Goal: Answer question/provide support

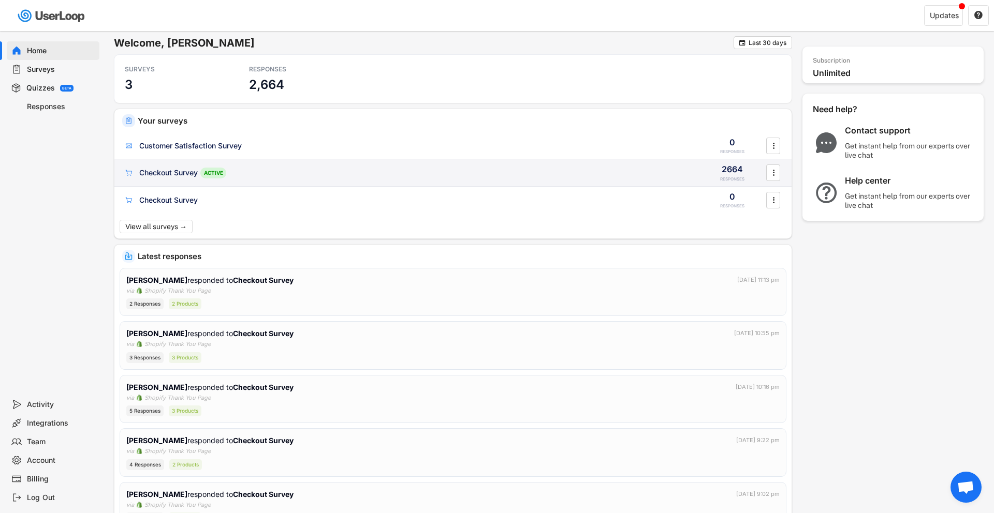
click at [184, 180] on div "Checkout Survey ACTIVE 2664 RESPONSES " at bounding box center [452, 172] width 677 height 27
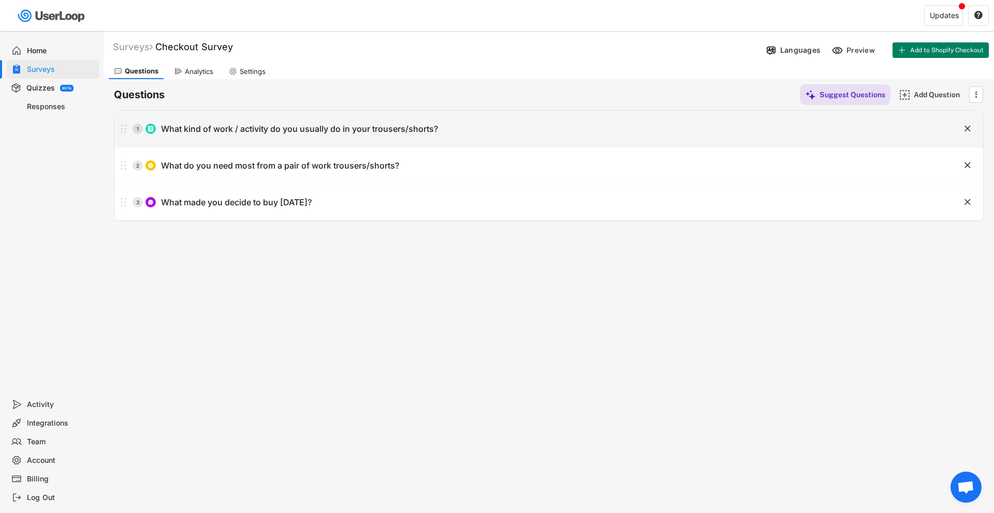
click at [450, 134] on div "1 What kind of work / activity do you usually do in your trousers/shorts?" at bounding box center [522, 129] width 817 height 21
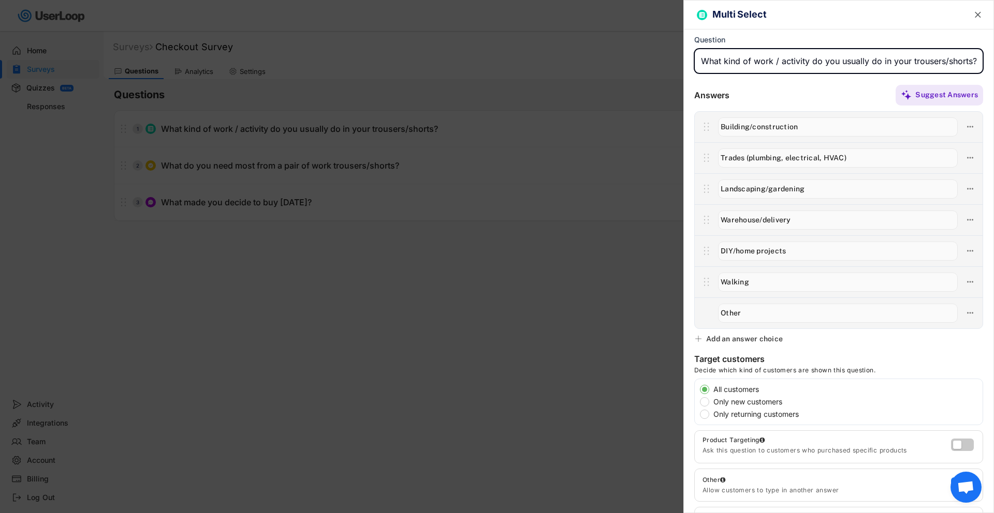
click at [975, 13] on text "" at bounding box center [978, 14] width 6 height 11
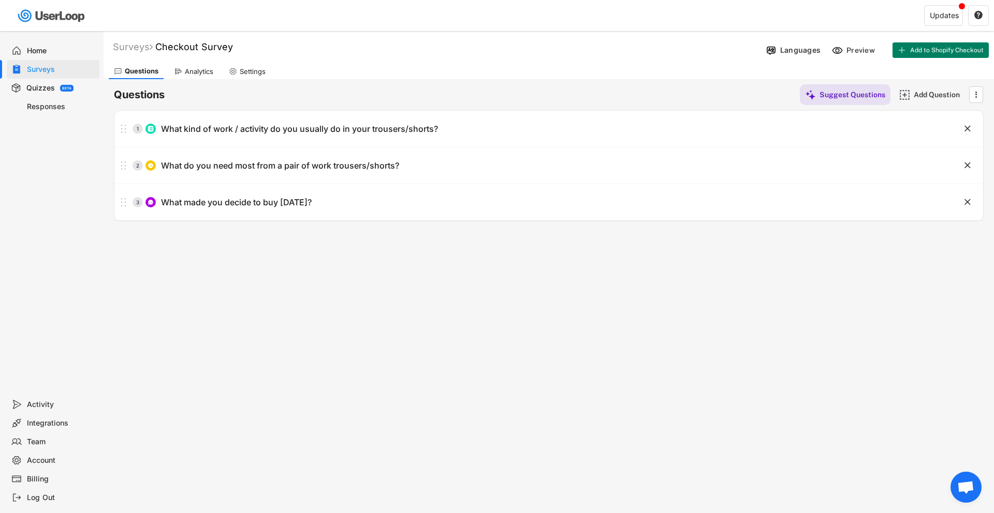
click at [176, 68] on icon at bounding box center [178, 71] width 8 height 8
